Goal: Task Accomplishment & Management: Manage account settings

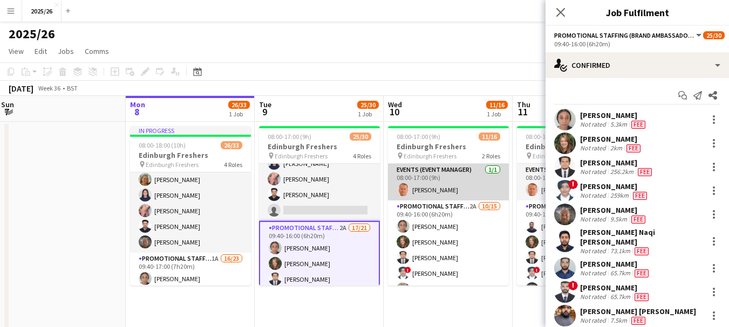
scroll to position [174, 0]
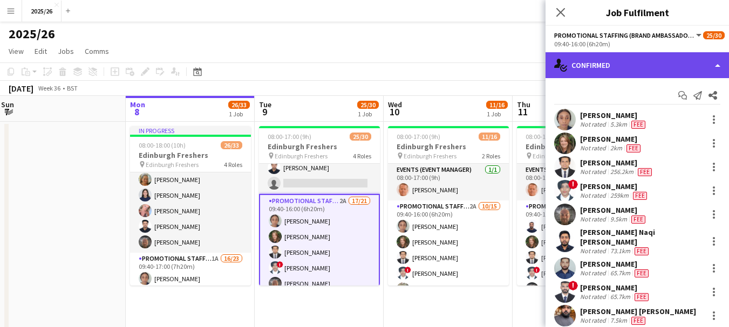
click at [622, 67] on div "single-neutral-actions-check-2 Confirmed" at bounding box center [636, 65] width 183 height 26
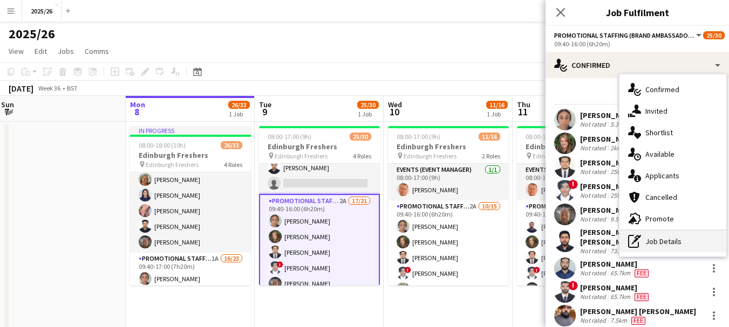
click at [661, 243] on div "pen-write Job Details" at bounding box center [672, 242] width 107 height 22
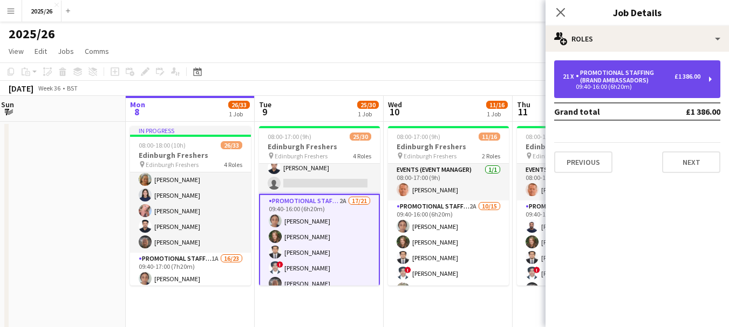
click at [613, 79] on div "Promotional Staffing (Brand Ambassadors)" at bounding box center [625, 76] width 99 height 15
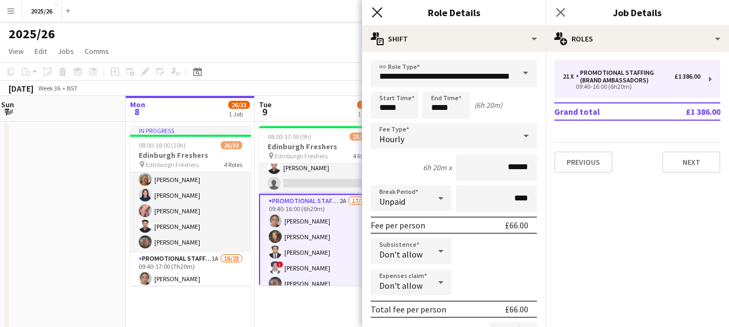
click at [373, 12] on icon "Close pop-in" at bounding box center [377, 12] width 10 height 10
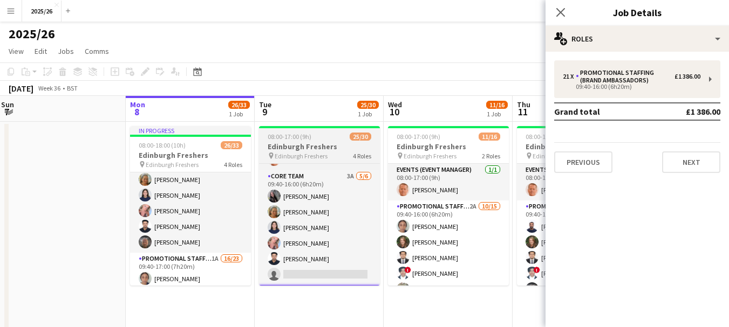
scroll to position [67, 0]
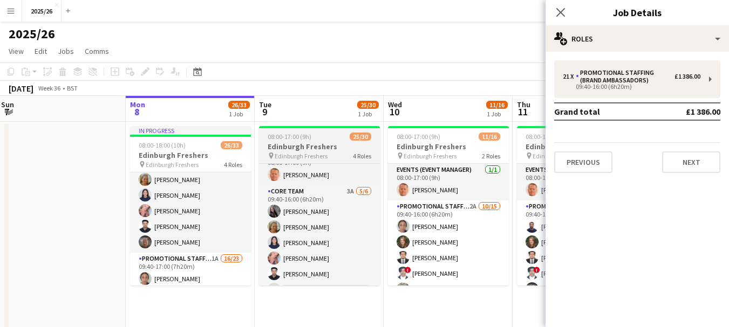
click at [325, 161] on app-job-card "08:00-17:00 (9h) 25/30 Edinburgh Freshers pin Edinburgh Freshers 4 Roles Promot…" at bounding box center [319, 206] width 121 height 160
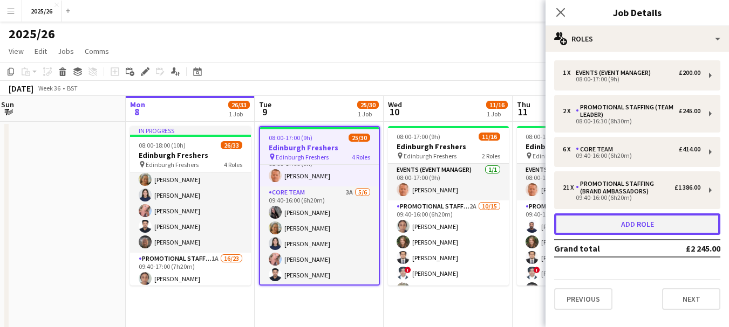
click at [647, 228] on button "Add role" at bounding box center [637, 225] width 166 height 22
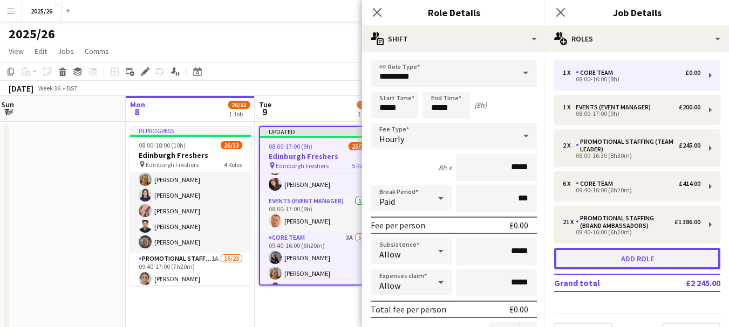
scroll to position [104, 0]
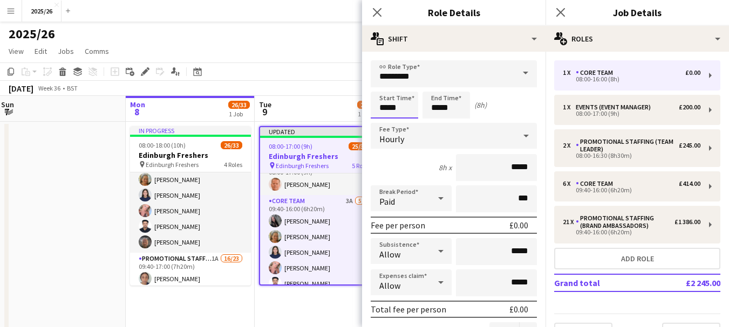
click at [387, 107] on input "*****" at bounding box center [394, 105] width 47 height 27
type input "*****"
click at [513, 173] on input "*****" at bounding box center [496, 167] width 81 height 27
type input "******"
click at [477, 76] on input "*********" at bounding box center [454, 73] width 166 height 27
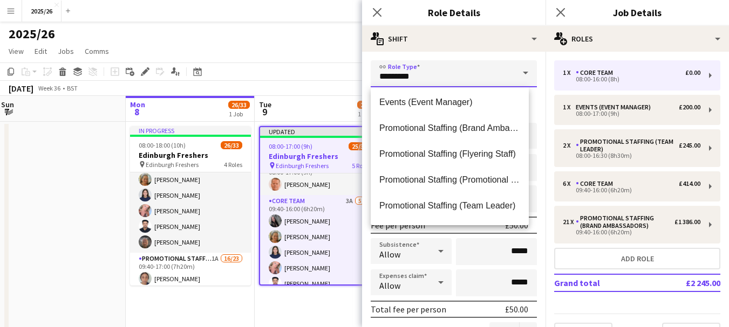
scroll to position [128, 0]
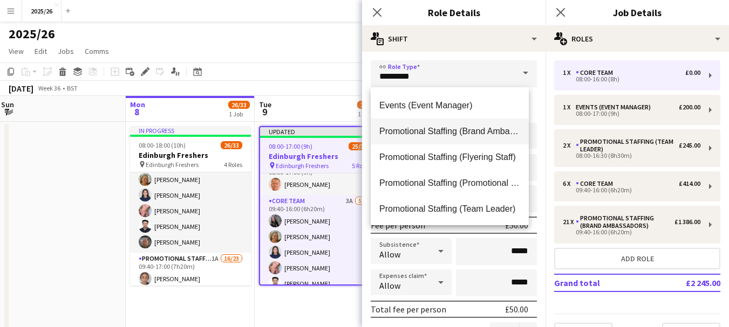
click at [490, 135] on span "Promotional Staffing (Brand Ambassadors)" at bounding box center [449, 131] width 141 height 10
type input "**********"
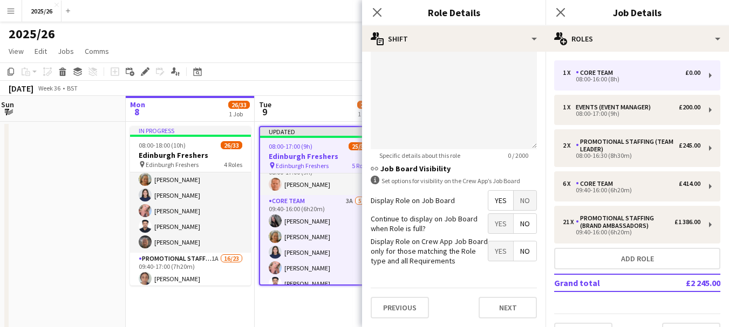
scroll to position [26, 0]
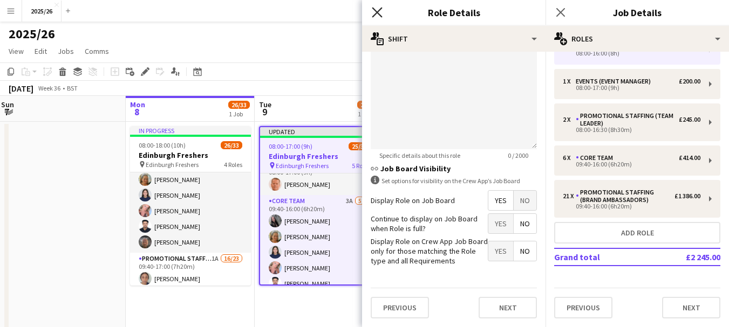
click at [376, 14] on icon at bounding box center [377, 12] width 10 height 10
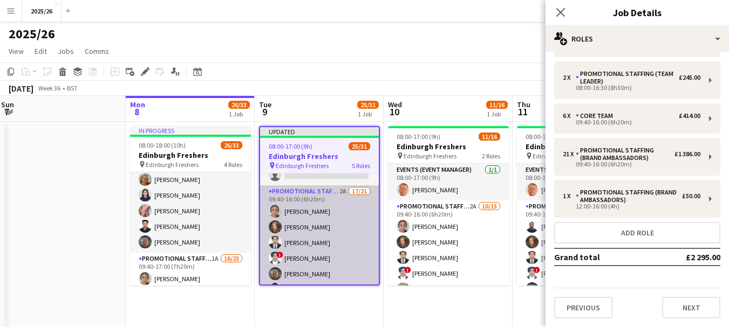
scroll to position [171, 0]
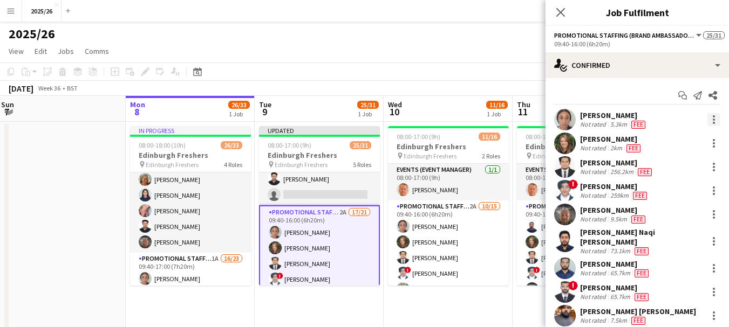
click at [713, 119] on div at bounding box center [714, 120] width 2 height 2
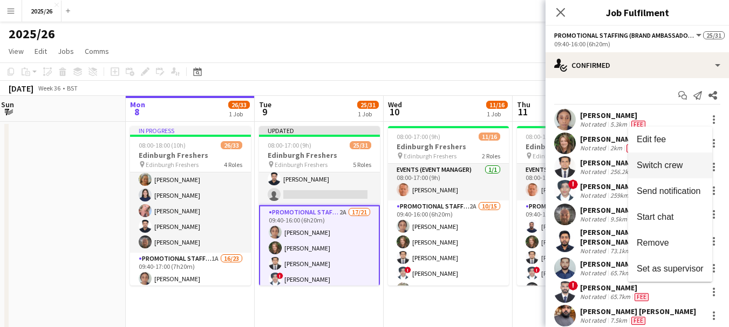
click at [673, 167] on span "Switch crew" at bounding box center [659, 165] width 46 height 9
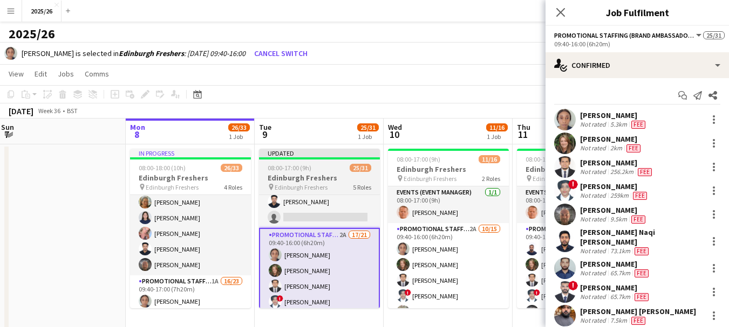
scroll to position [482, 0]
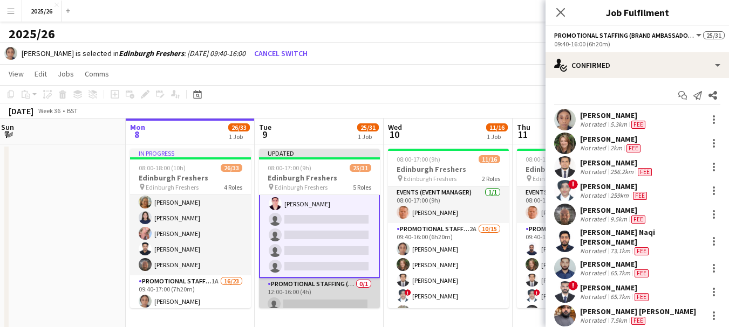
click at [330, 287] on app-card-role "Promotional Staffing (Brand Ambassadors) 0/1 12:00-16:00 (4h) single-neutral-ac…" at bounding box center [319, 296] width 121 height 37
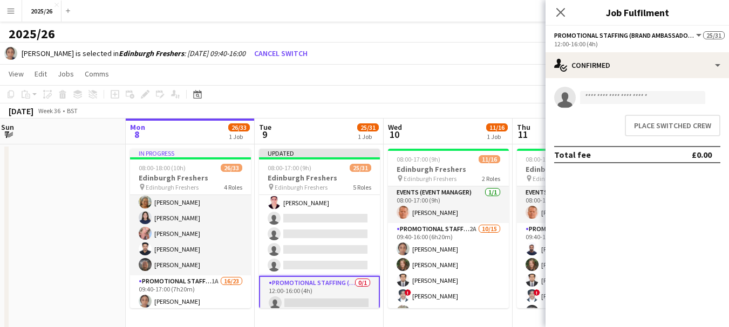
scroll to position [481, 0]
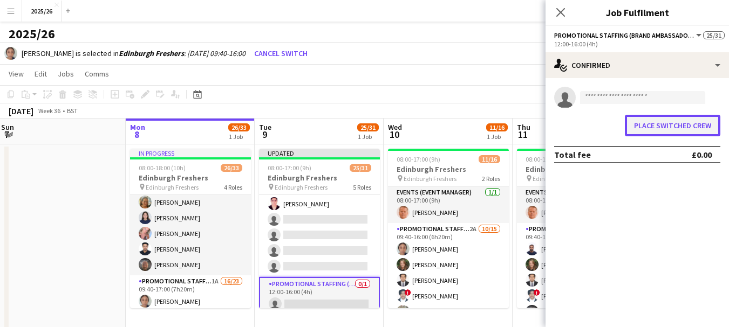
click at [667, 134] on button "Place switched crew" at bounding box center [672, 126] width 95 height 22
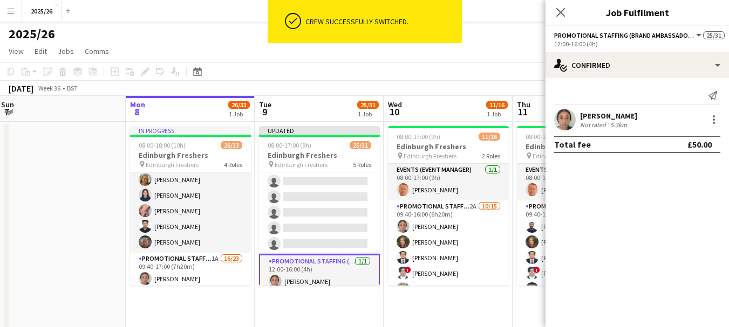
click at [651, 114] on div "[PERSON_NAME] Not rated 5.3km" at bounding box center [636, 120] width 183 height 22
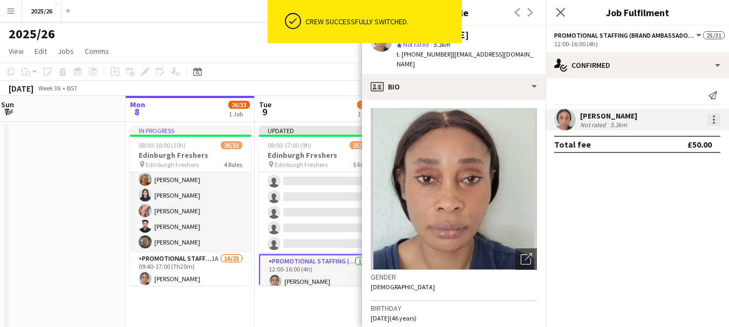
click at [716, 117] on div at bounding box center [713, 119] width 13 height 13
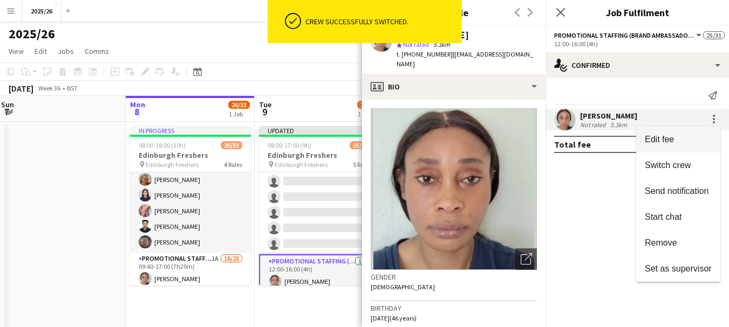
click at [685, 135] on span "Edit fee" at bounding box center [678, 140] width 67 height 10
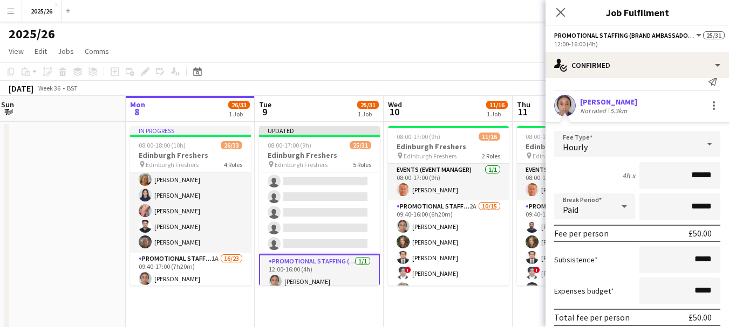
scroll to position [79, 0]
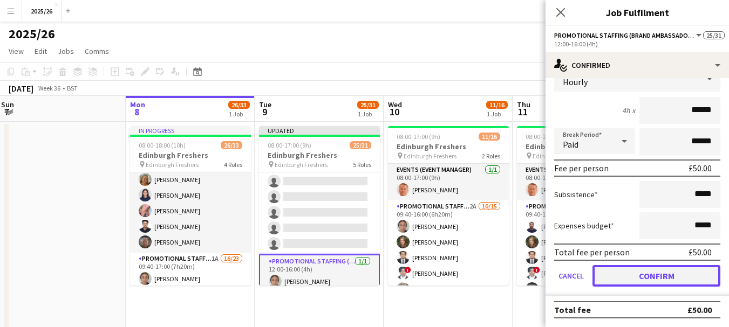
click at [678, 270] on button "Confirm" at bounding box center [656, 276] width 128 height 22
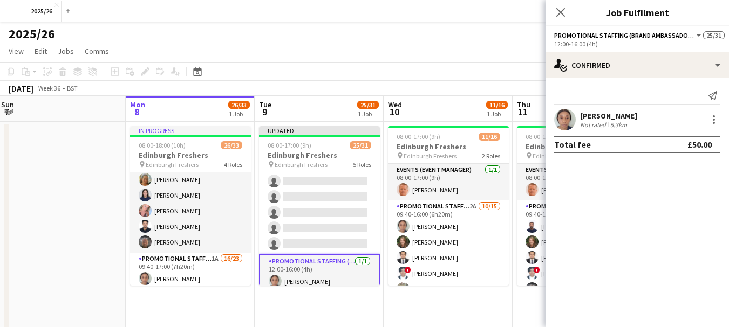
scroll to position [0, 0]
click at [570, 3] on div "Close pop-in" at bounding box center [560, 12] width 30 height 25
click at [557, 13] on icon "Close pop-in" at bounding box center [560, 12] width 10 height 10
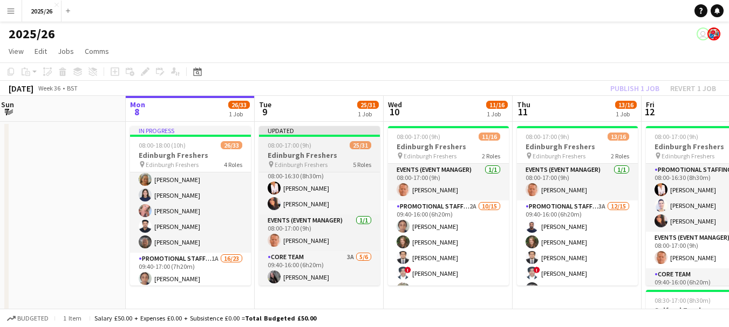
scroll to position [17, 0]
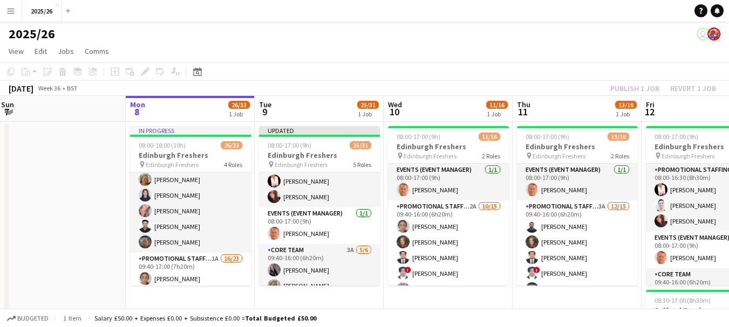
click at [617, 92] on div "Publish 1 job Revert 1 job" at bounding box center [663, 88] width 132 height 14
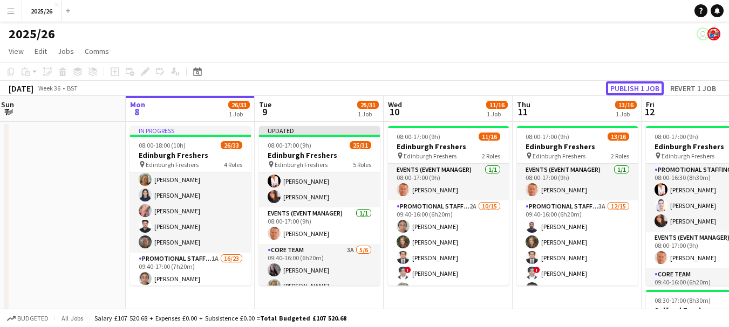
click at [617, 92] on button "Publish 1 job" at bounding box center [635, 88] width 58 height 14
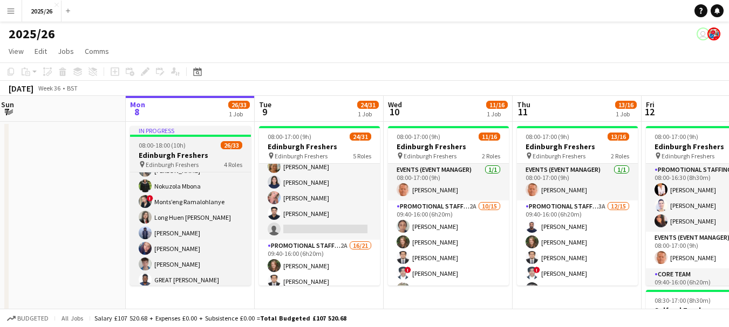
scroll to position [414, 0]
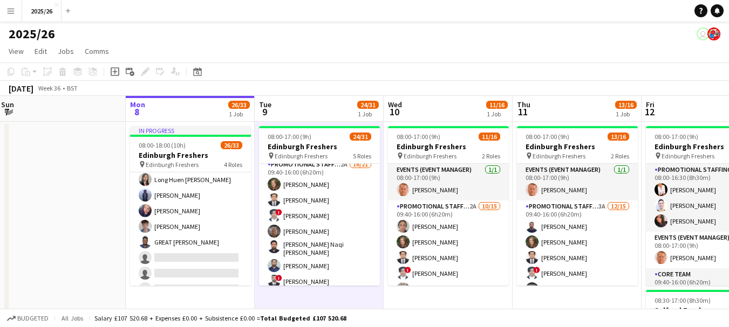
scroll to position [206, 0]
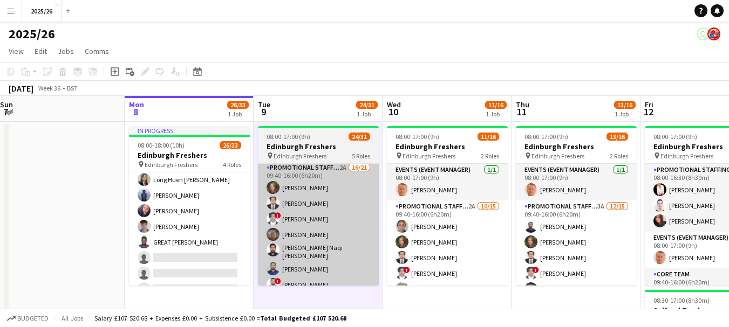
drag, startPoint x: 380, startPoint y: 223, endPoint x: 370, endPoint y: 220, distance: 10.1
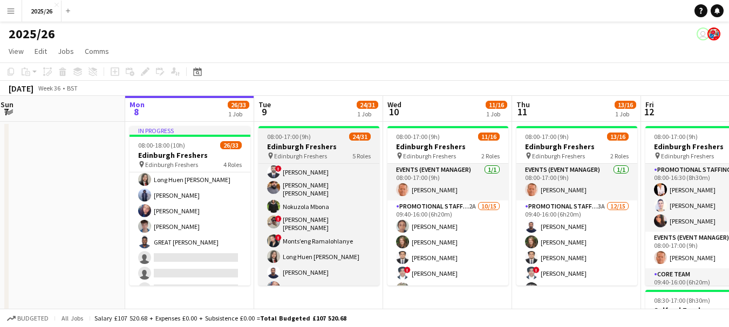
scroll to position [315, 0]
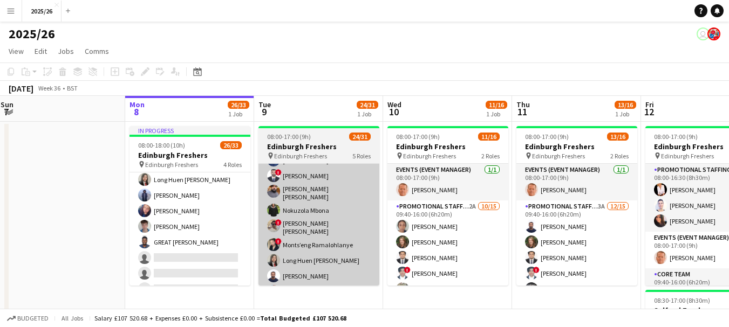
click at [339, 243] on app-card-role "Promotional Staffing (Brand Ambassadors) 2A 16/21 09:40-16:00 (6h20m) [PERSON_N…" at bounding box center [318, 232] width 121 height 359
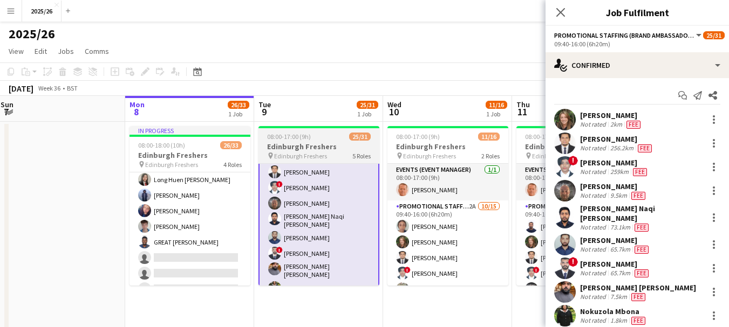
scroll to position [167, 0]
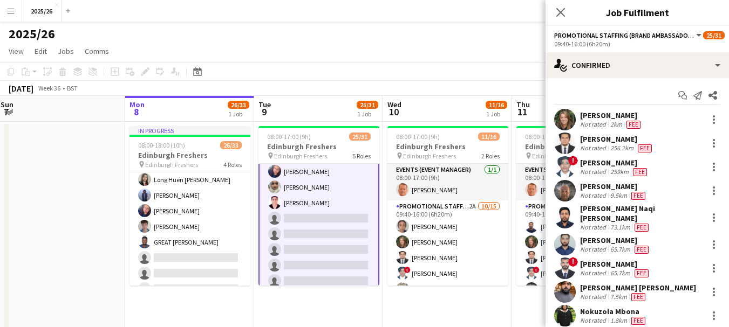
click at [304, 237] on app-card-role "Promotional Staffing (Brand Ambassadors) 2A 16/21 09:40-16:00 (6h20m) [PERSON_N…" at bounding box center [318, 111] width 121 height 361
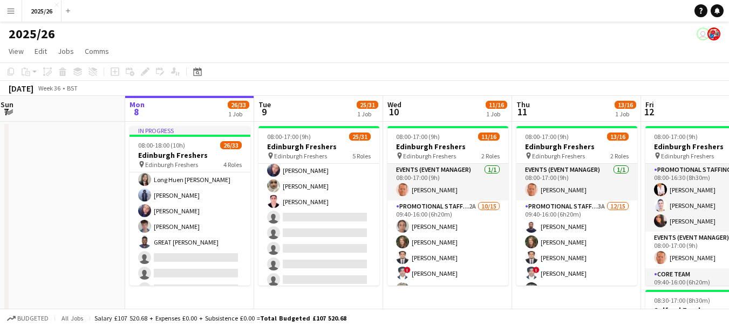
scroll to position [435, 0]
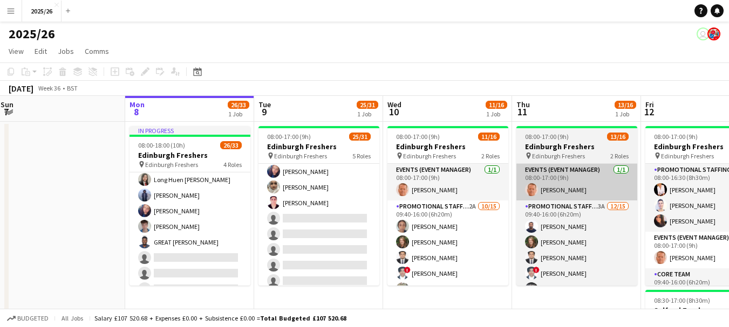
click at [311, 210] on app-card-role "Promotional Staffing (Brand Ambassadors) 2A 16/21 09:40-16:00 (6h20m) [PERSON_N…" at bounding box center [318, 112] width 121 height 359
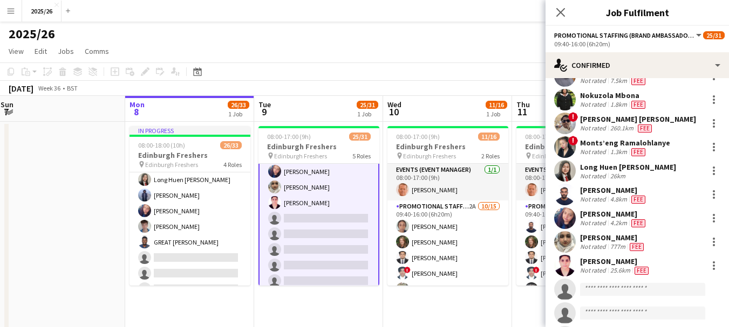
scroll to position [217, 0]
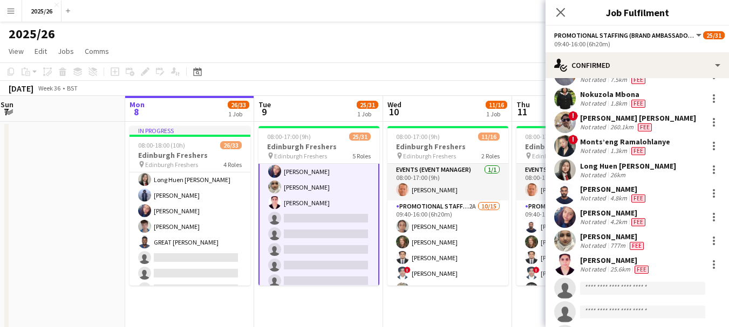
click at [649, 278] on app-invite-slot "single-neutral-actions" at bounding box center [636, 289] width 183 height 22
click at [640, 282] on input at bounding box center [642, 288] width 125 height 13
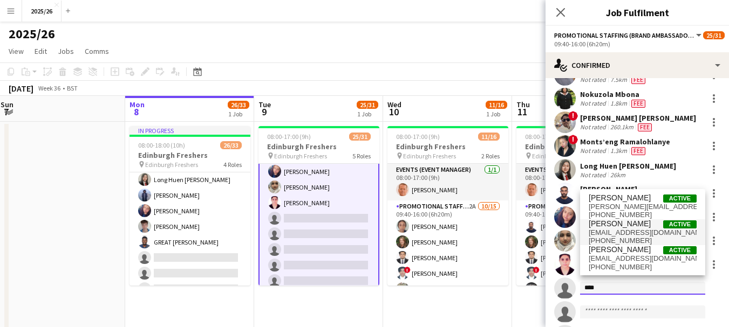
type input "****"
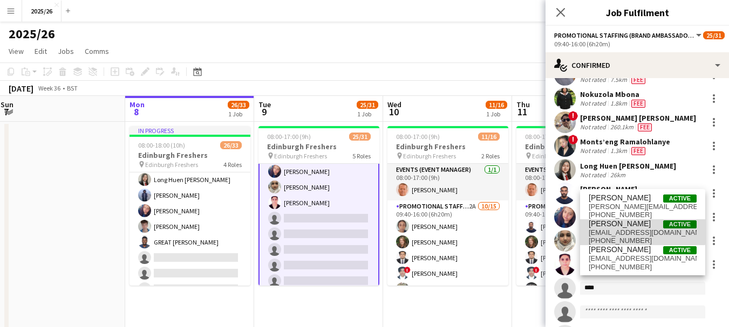
click at [639, 228] on span "[PERSON_NAME]" at bounding box center [619, 224] width 62 height 9
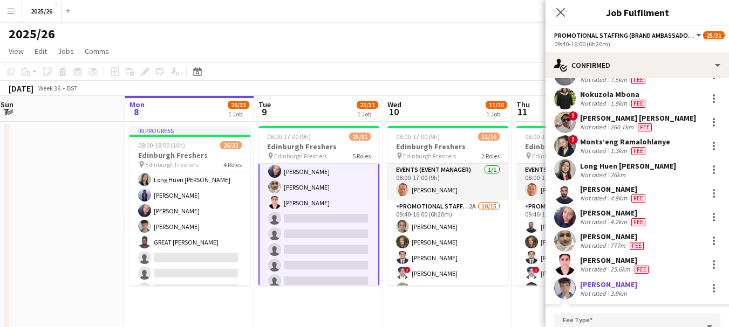
scroll to position [363, 0]
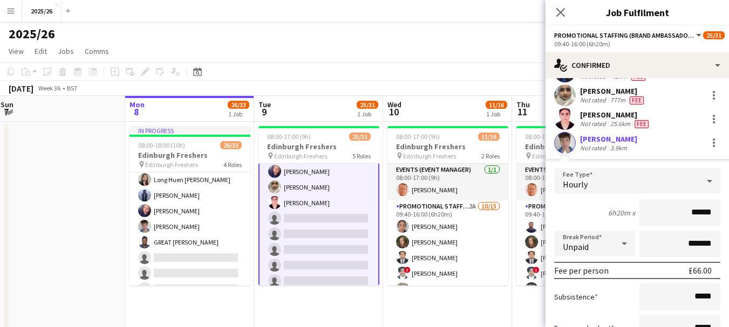
click at [577, 133] on div "[PERSON_NAME] Not rated 3.9km" at bounding box center [636, 143] width 183 height 22
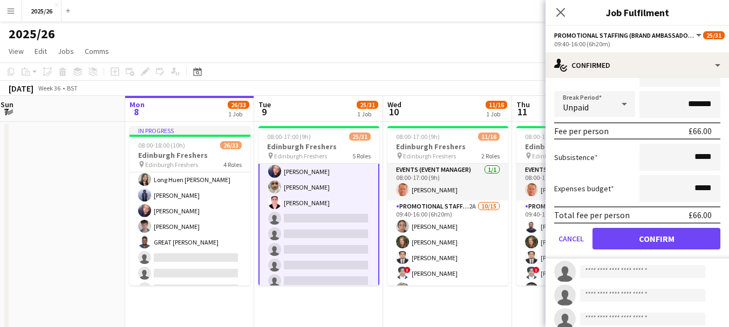
scroll to position [506, 0]
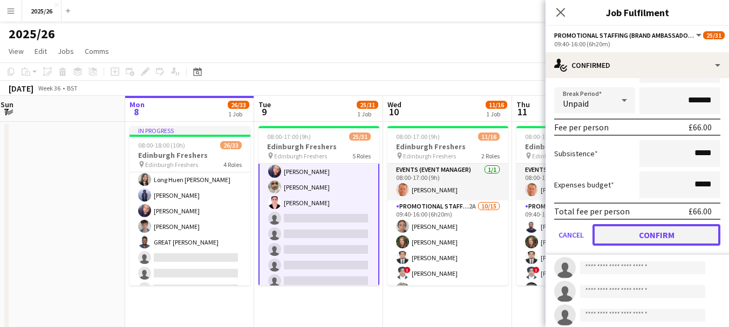
click at [685, 235] on button "Confirm" at bounding box center [656, 235] width 128 height 22
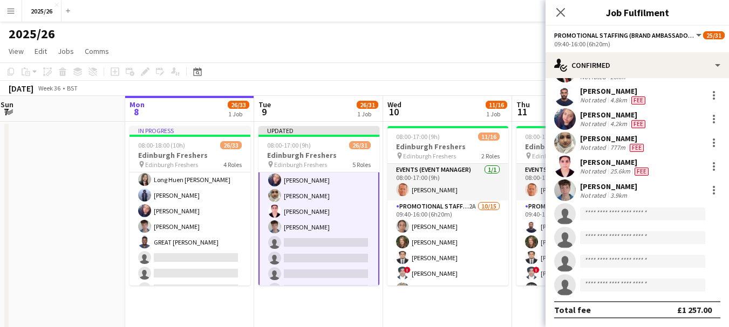
scroll to position [309, 0]
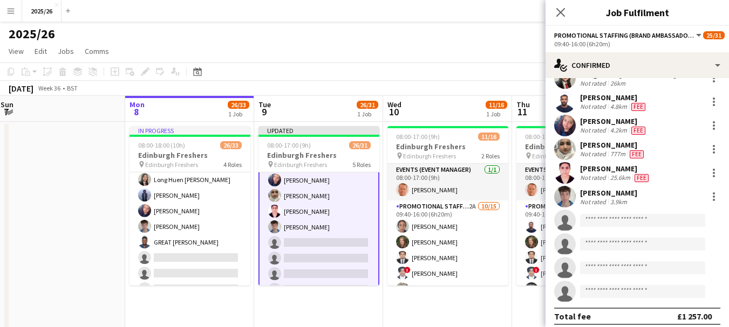
click at [575, 186] on div at bounding box center [565, 197] width 22 height 22
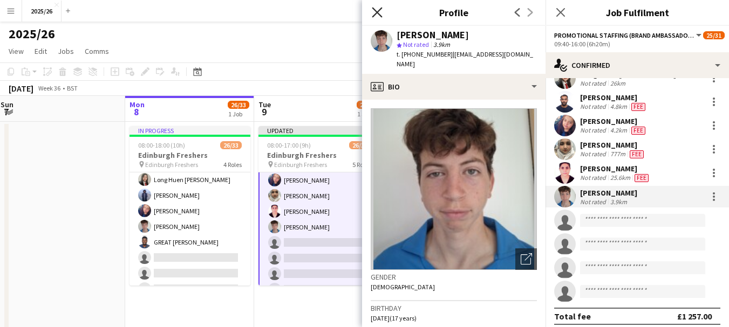
click at [377, 13] on icon at bounding box center [377, 12] width 10 height 10
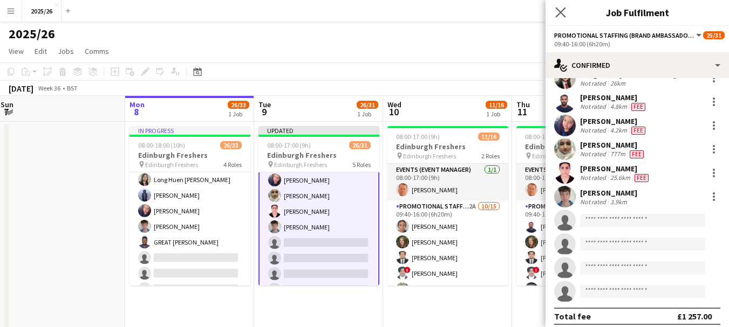
click at [566, 13] on app-icon "Close pop-in" at bounding box center [561, 13] width 16 height 16
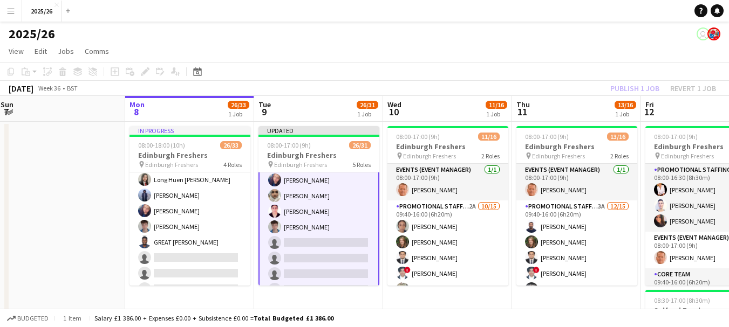
click at [627, 85] on div "Publish 1 job Revert 1 job" at bounding box center [663, 88] width 132 height 14
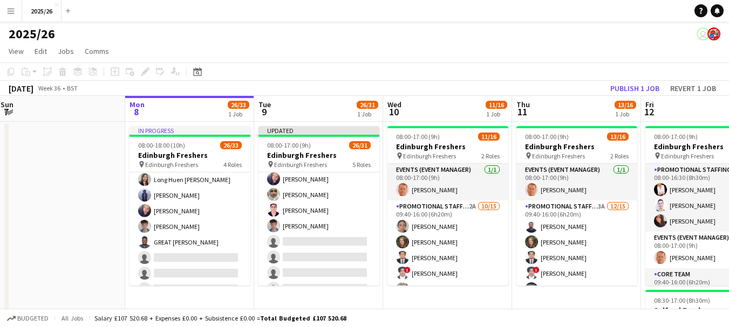
scroll to position [435, 0]
click at [627, 85] on button "Publish 1 job" at bounding box center [635, 88] width 58 height 14
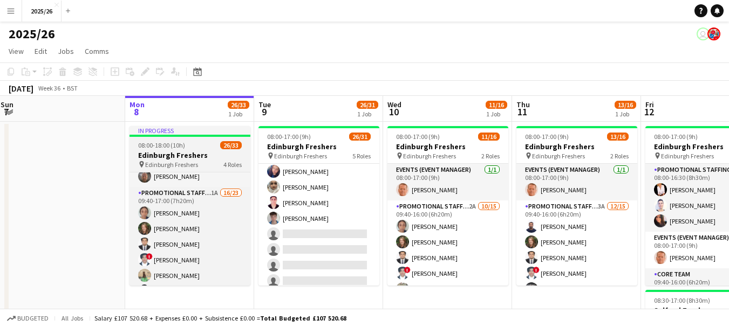
scroll to position [195, 0]
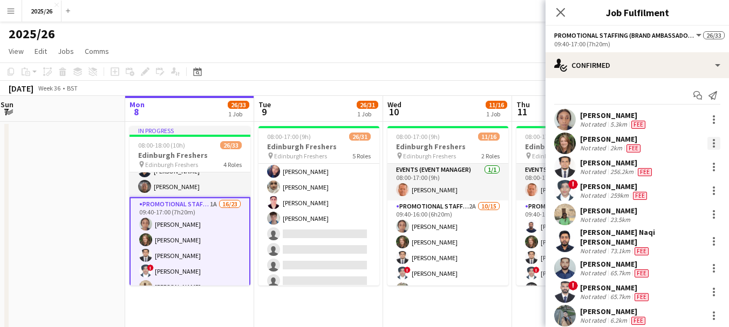
click at [707, 142] on div at bounding box center [713, 143] width 13 height 13
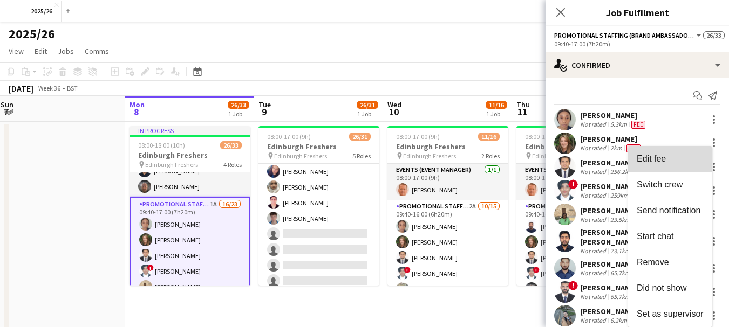
click at [674, 158] on span "Edit fee" at bounding box center [669, 159] width 67 height 10
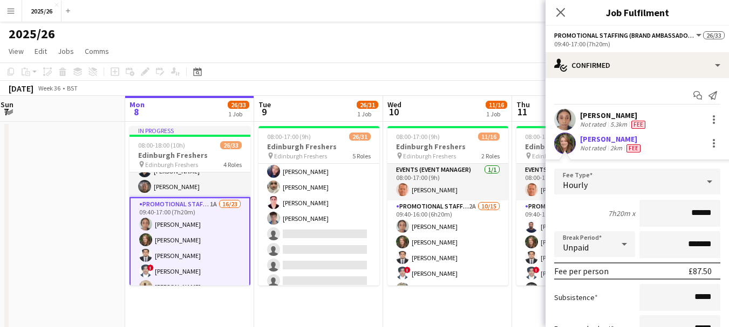
click at [693, 210] on input "******" at bounding box center [679, 213] width 81 height 27
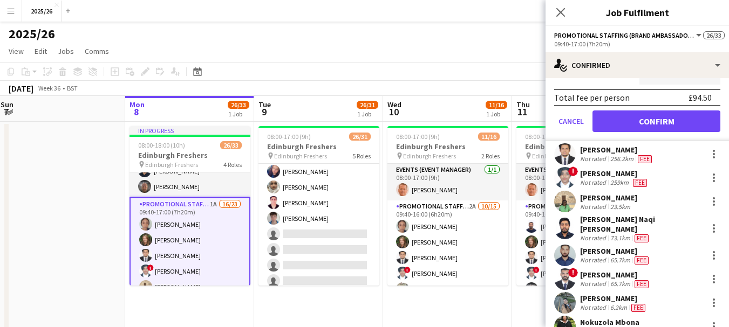
scroll to position [226, 0]
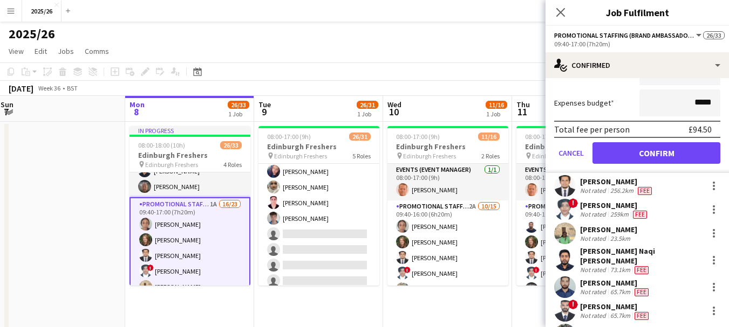
type input "******"
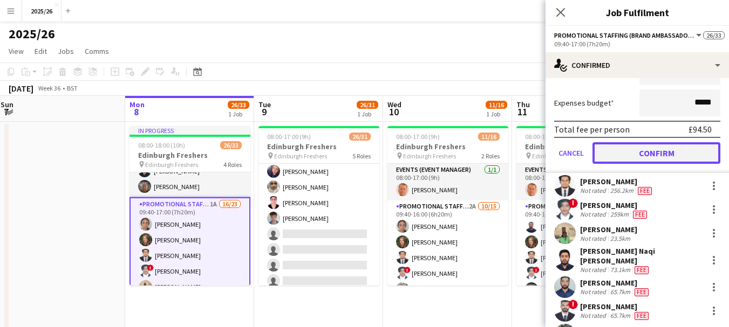
click at [669, 161] on button "Confirm" at bounding box center [656, 153] width 128 height 22
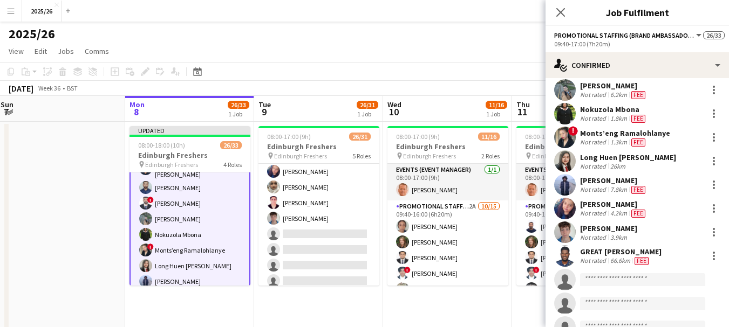
click at [193, 228] on app-card-role "Promotional Staffing (Brand Ambassadors) 1A 16/23 09:40-17:00 (7h20m) [PERSON_N…" at bounding box center [189, 257] width 121 height 386
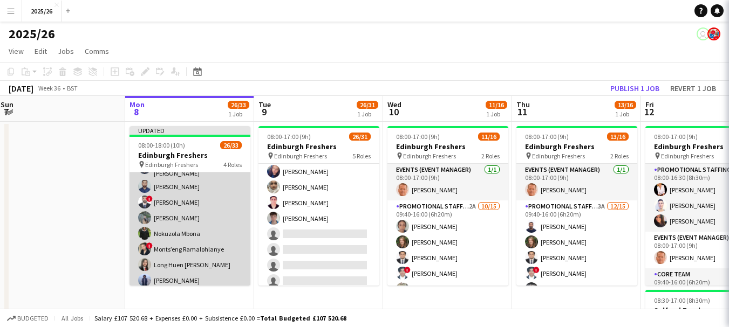
scroll to position [327, 0]
click at [181, 231] on app-card-role "Promotional Staffing (Brand Ambassadors) 1A 16/23 09:40-17:00 (7h20m) [PERSON_N…" at bounding box center [189, 257] width 121 height 384
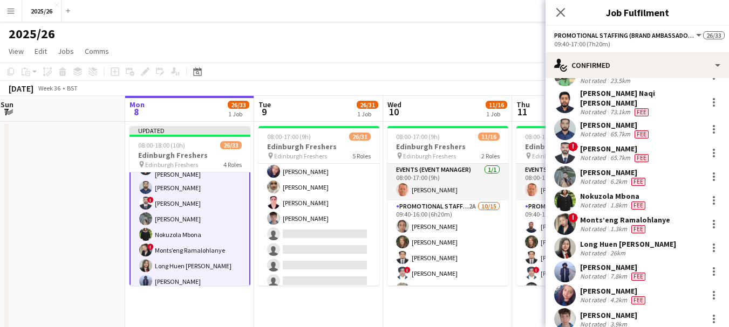
scroll to position [139, 0]
click at [713, 200] on div at bounding box center [714, 201] width 2 height 2
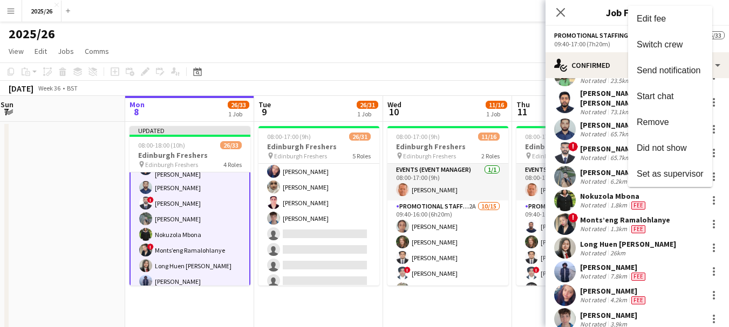
click at [708, 197] on div at bounding box center [364, 163] width 729 height 327
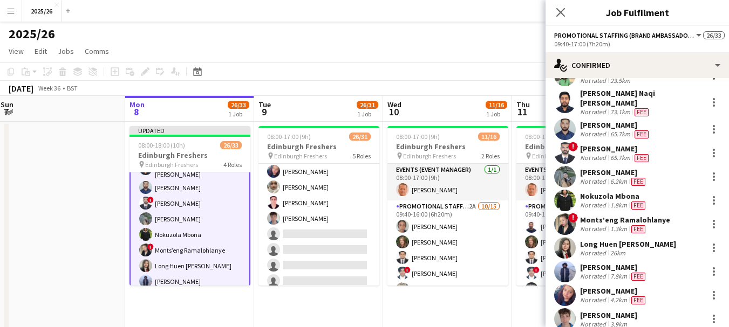
click at [708, 197] on div at bounding box center [713, 200] width 13 height 13
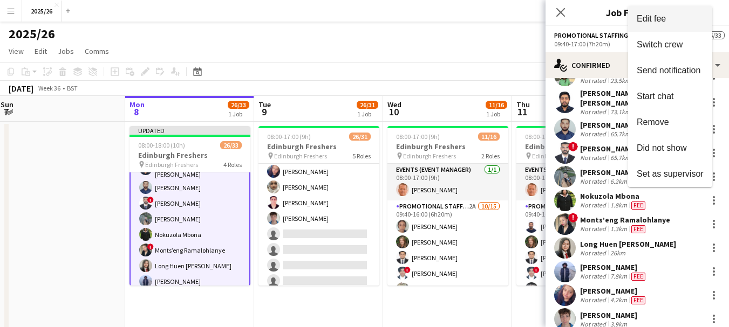
click at [655, 24] on button "Edit fee" at bounding box center [670, 19] width 84 height 26
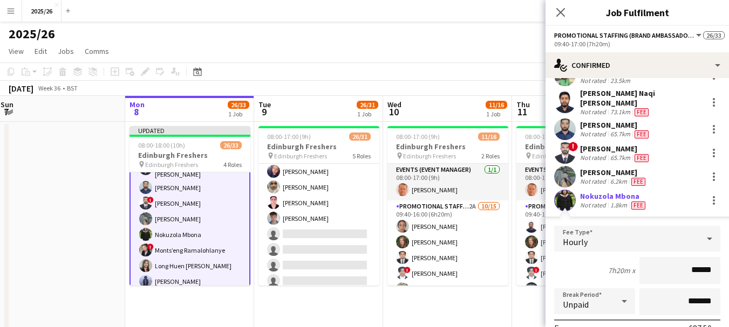
click at [690, 265] on input "******" at bounding box center [679, 270] width 81 height 27
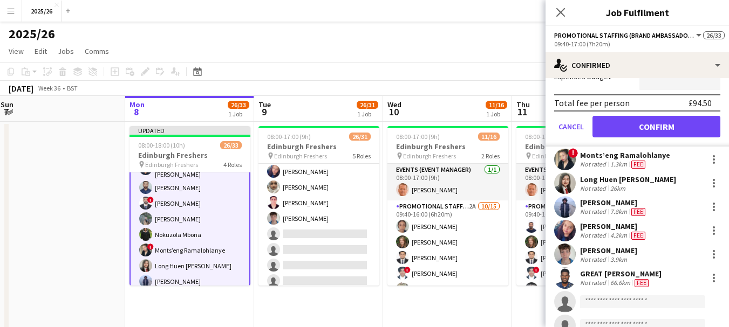
scroll to position [465, 0]
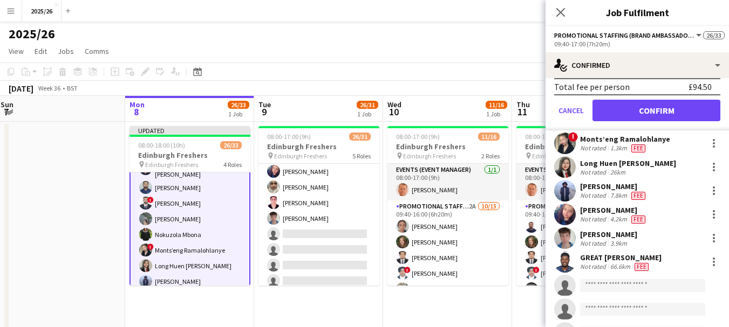
type input "******"
click at [663, 113] on button "Confirm" at bounding box center [656, 111] width 128 height 22
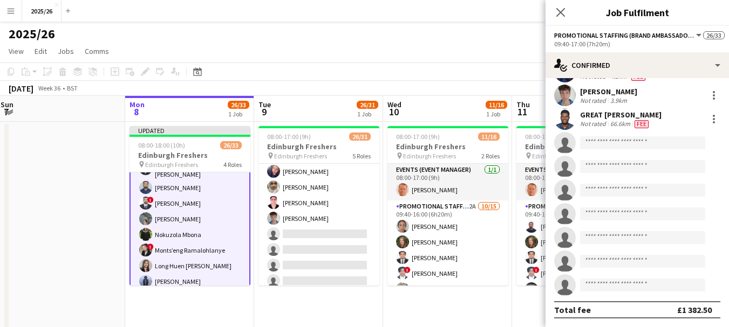
scroll to position [357, 0]
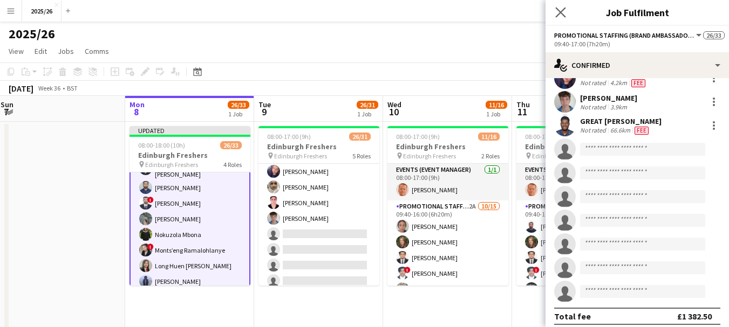
click at [557, 6] on app-icon "Close pop-in" at bounding box center [561, 13] width 16 height 16
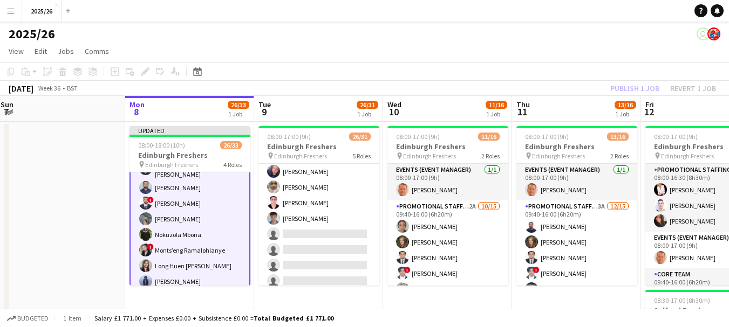
click at [647, 87] on div "Publish 1 job Revert 1 job" at bounding box center [663, 88] width 132 height 14
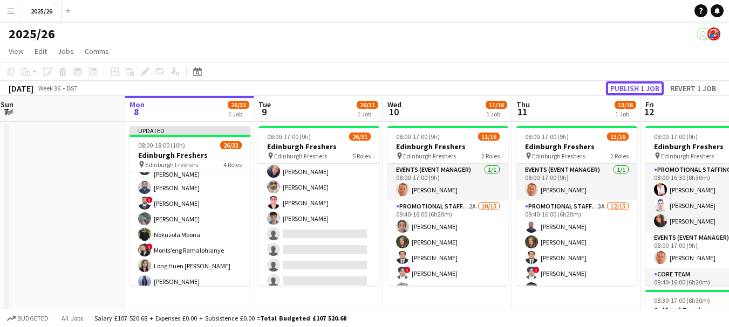
click at [647, 87] on button "Publish 1 job" at bounding box center [635, 88] width 58 height 14
